Goal: Task Accomplishment & Management: Use online tool/utility

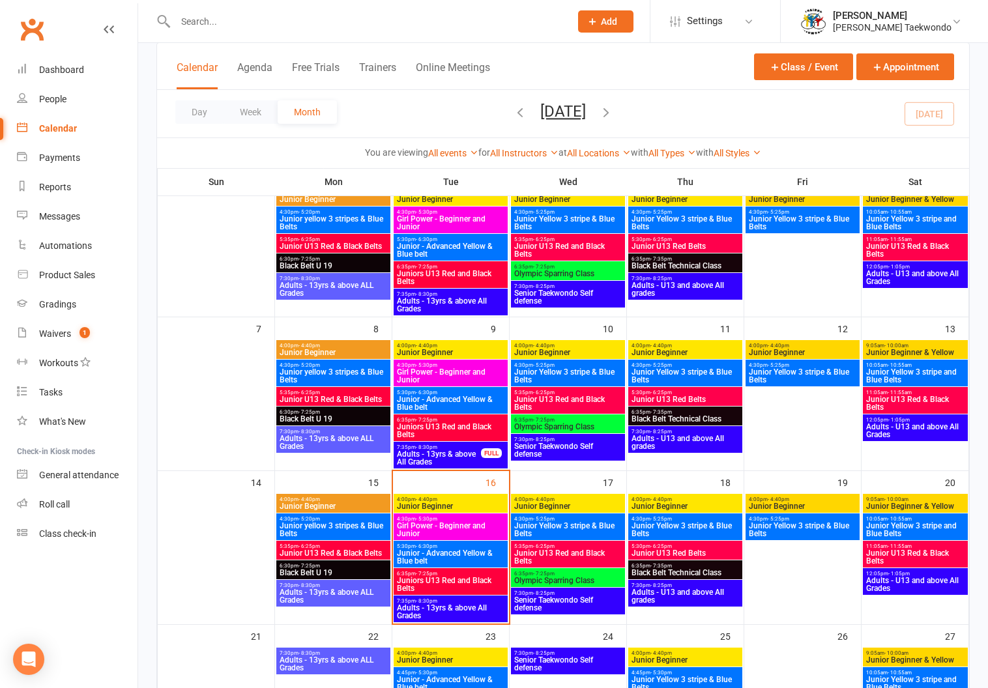
scroll to position [227, 0]
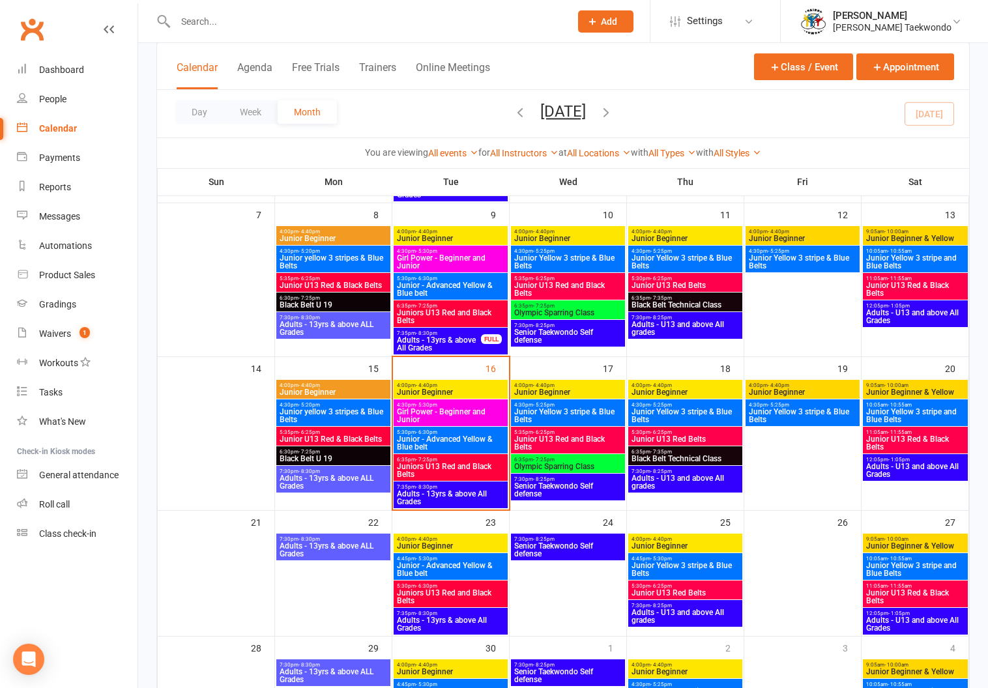
click at [431, 383] on span "- 4:40pm" at bounding box center [427, 386] width 22 height 6
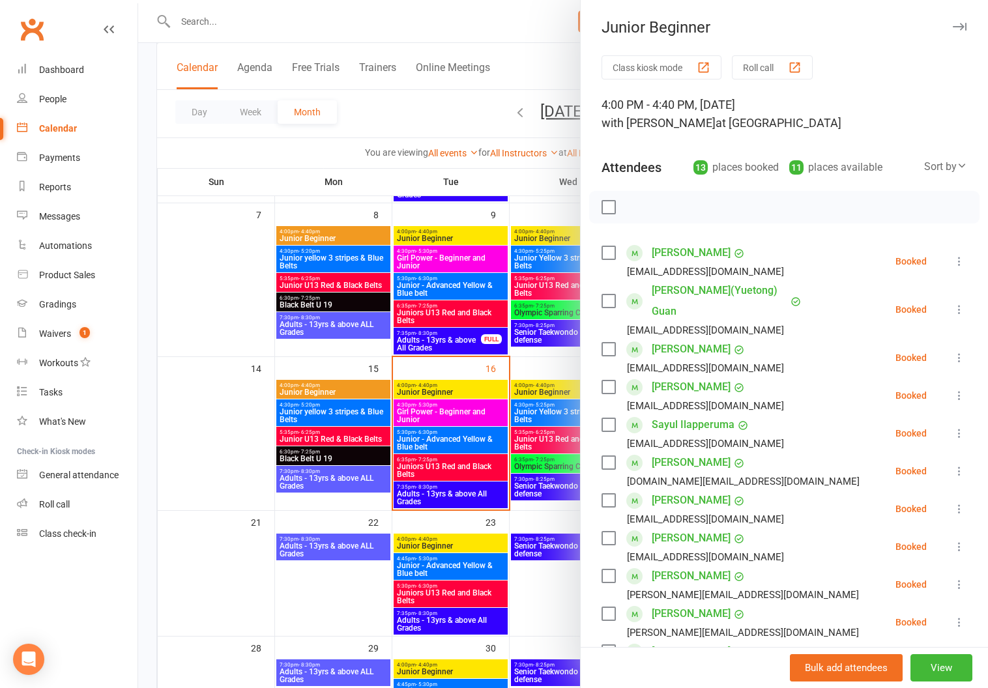
click at [759, 63] on button "Roll call" at bounding box center [772, 67] width 81 height 24
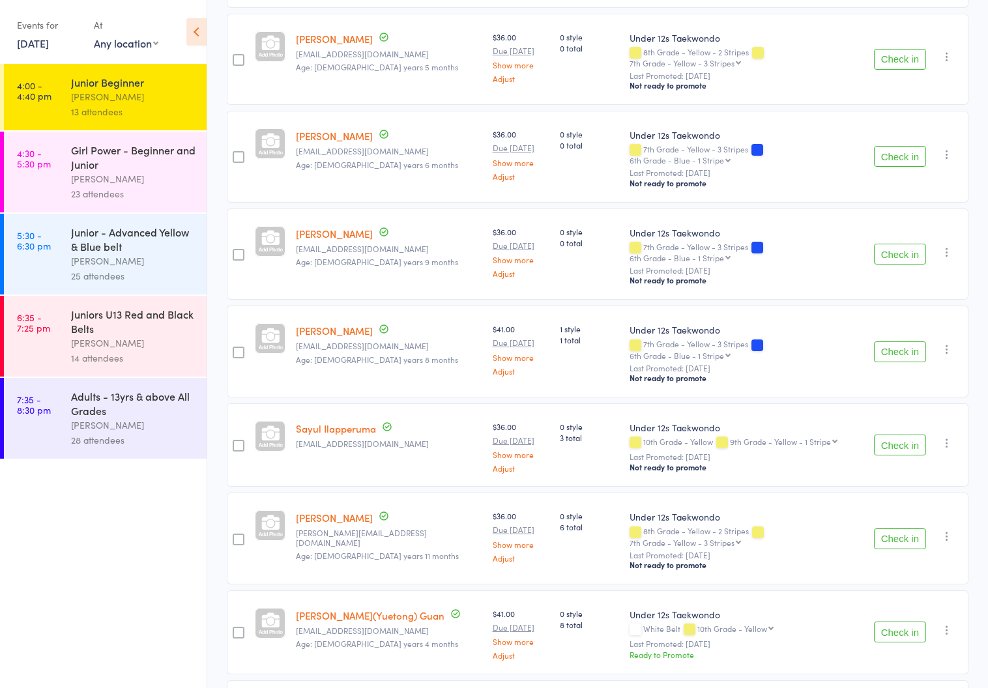
scroll to position [323, 0]
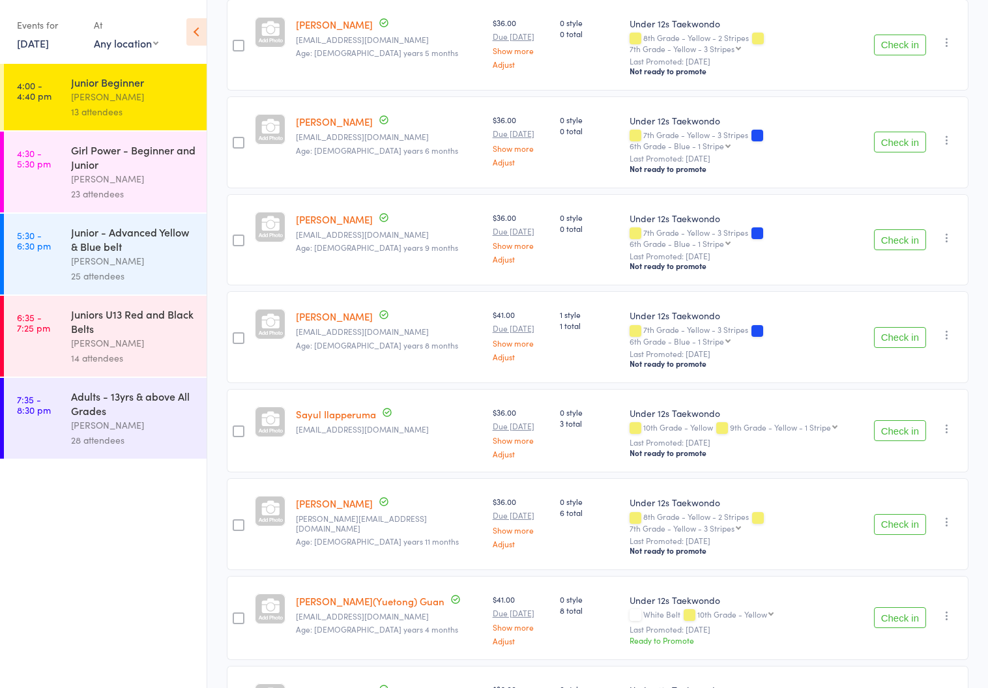
click at [95, 169] on div "Girl Power - Beginner and Junior" at bounding box center [133, 157] width 125 height 29
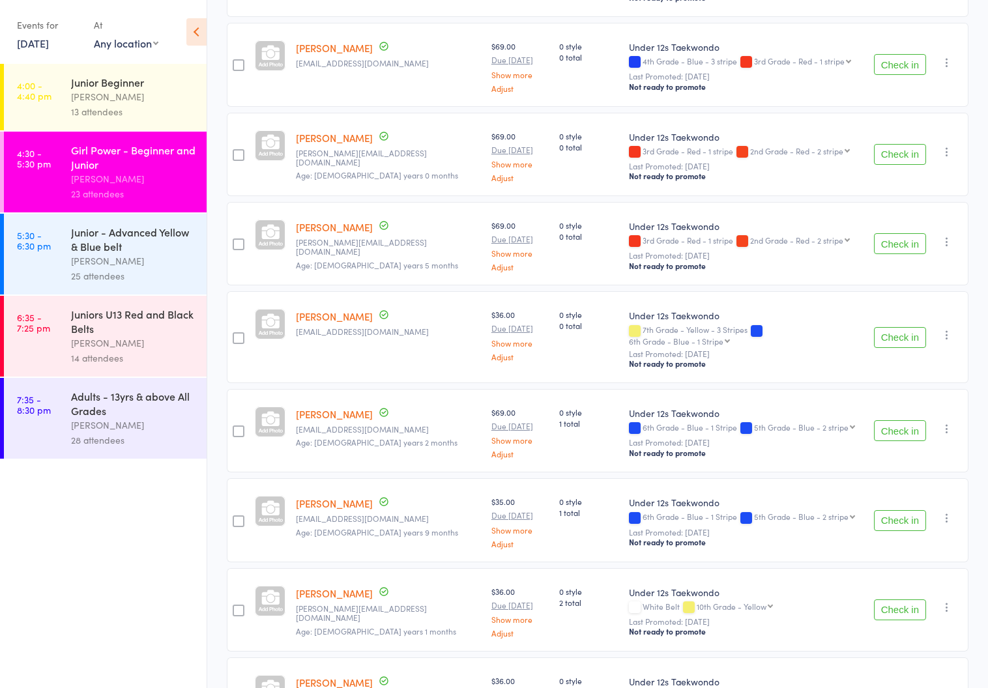
scroll to position [287, 0]
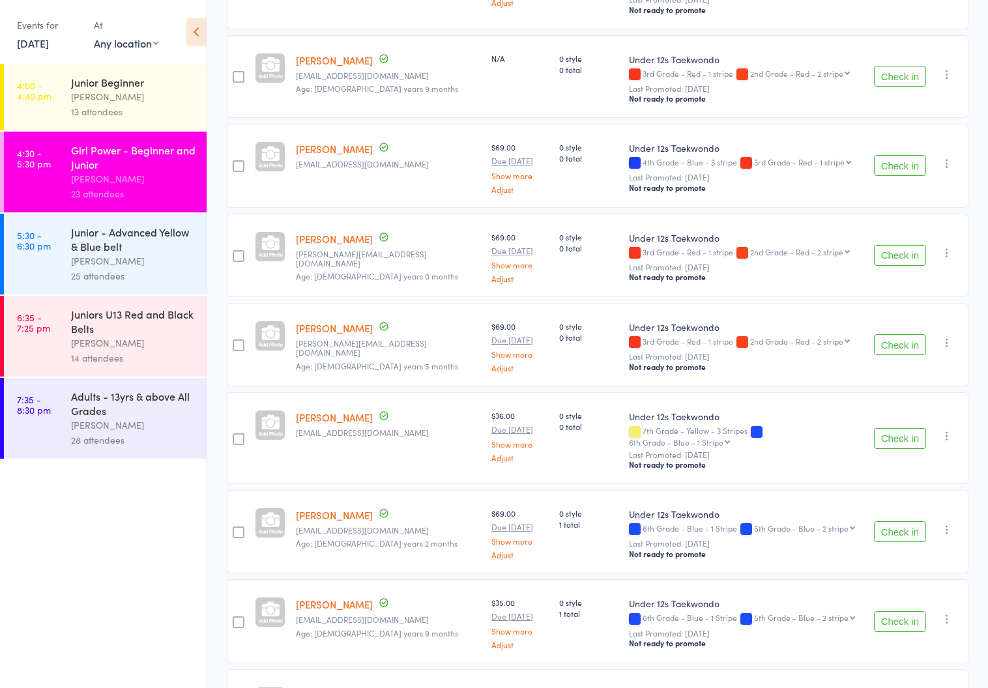
click at [117, 256] on div "[PERSON_NAME]" at bounding box center [133, 261] width 125 height 15
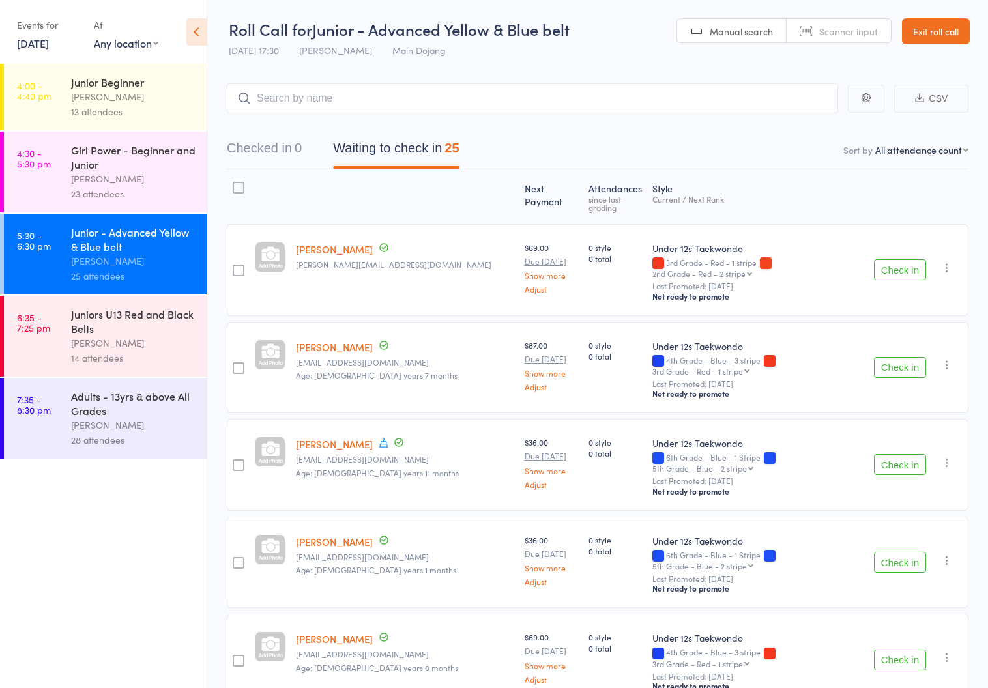
click at [925, 25] on link "Exit roll call" at bounding box center [936, 31] width 68 height 26
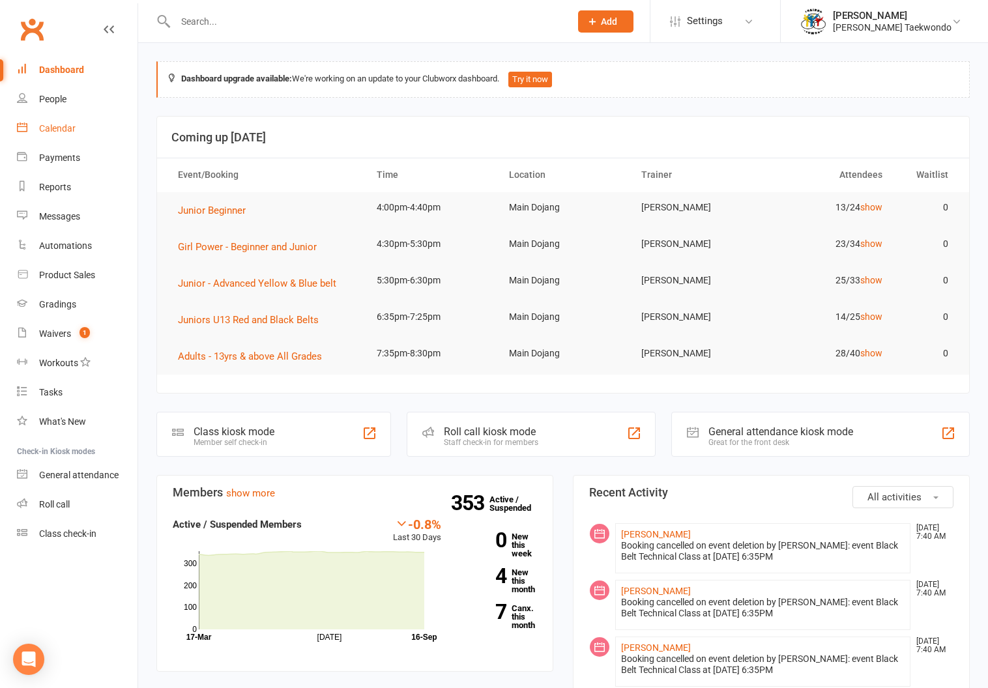
click at [49, 123] on div "Calendar" at bounding box center [57, 128] width 37 height 10
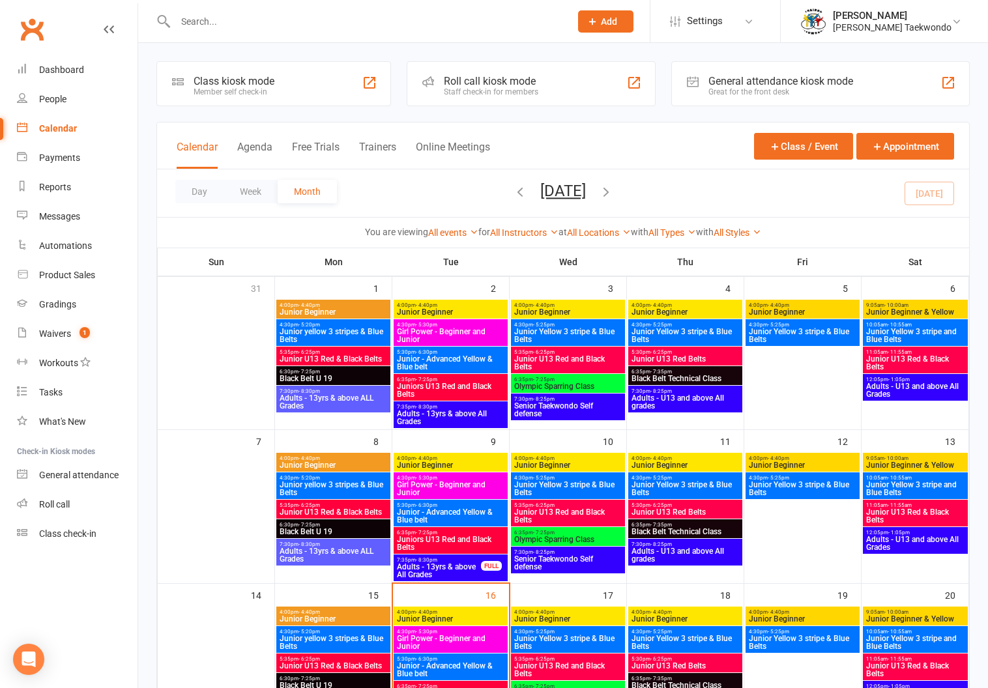
scroll to position [179, 0]
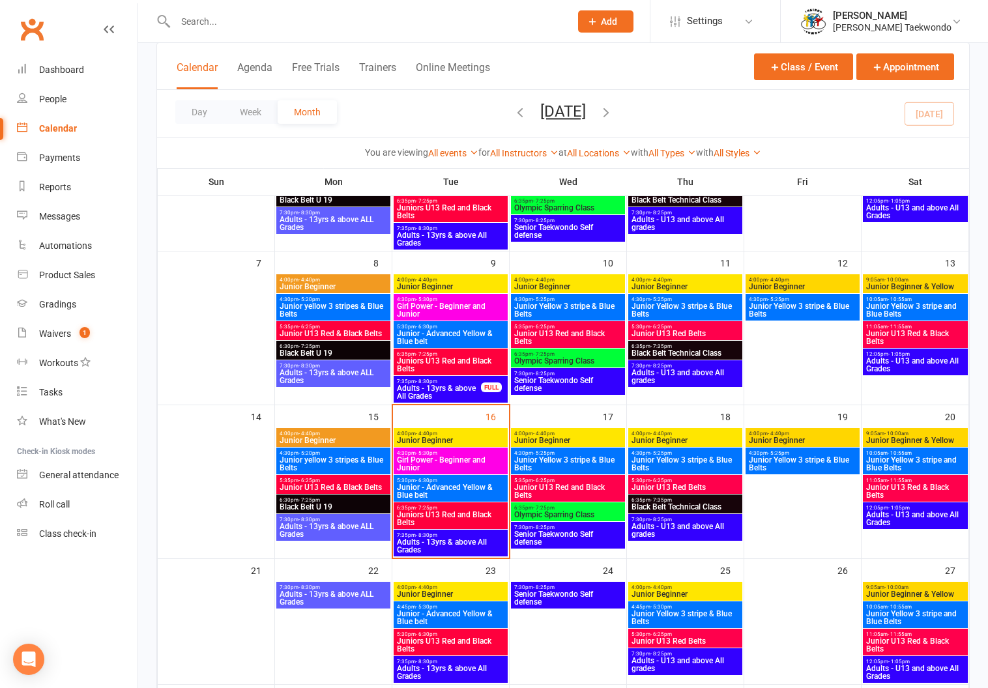
click at [566, 432] on span "4:00pm - 4:40pm" at bounding box center [568, 434] width 109 height 6
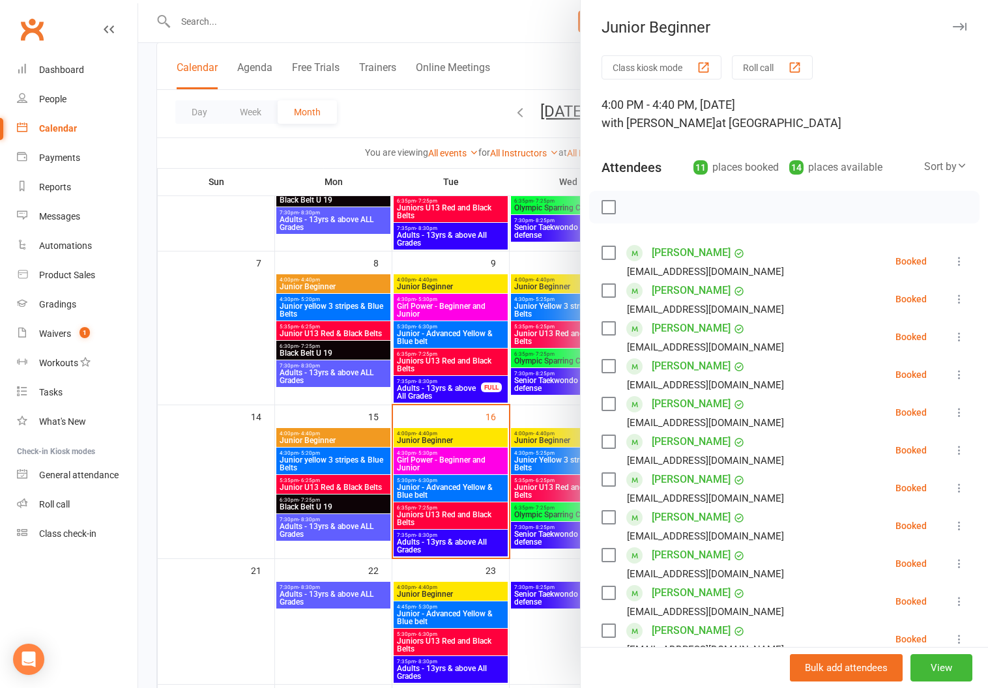
click at [748, 64] on button "Roll call" at bounding box center [772, 67] width 81 height 24
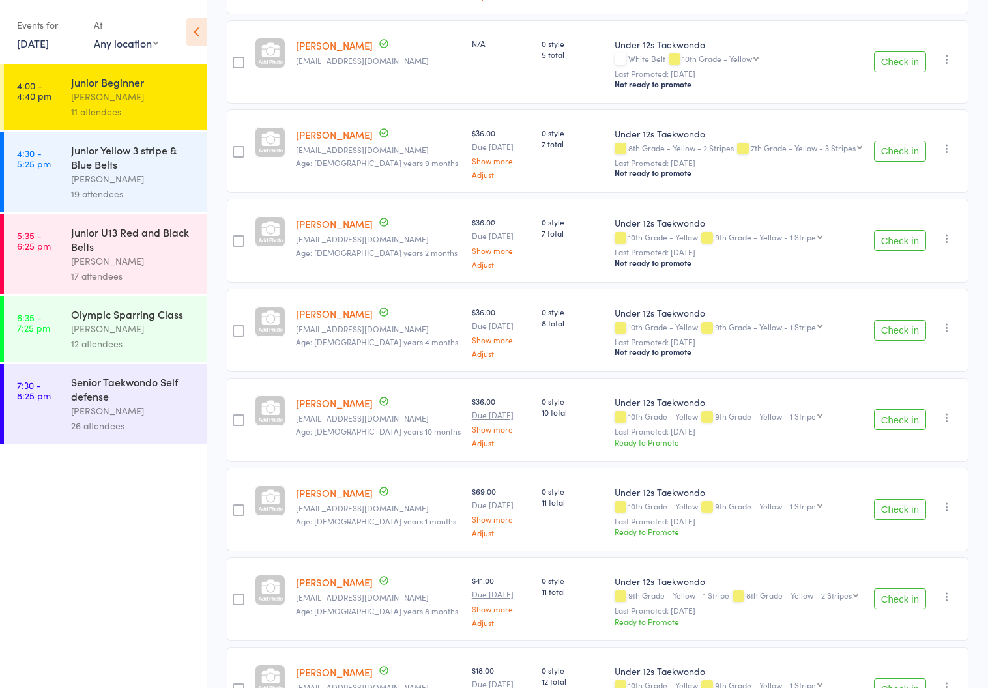
scroll to position [435, 0]
